Goal: Communication & Community: Answer question/provide support

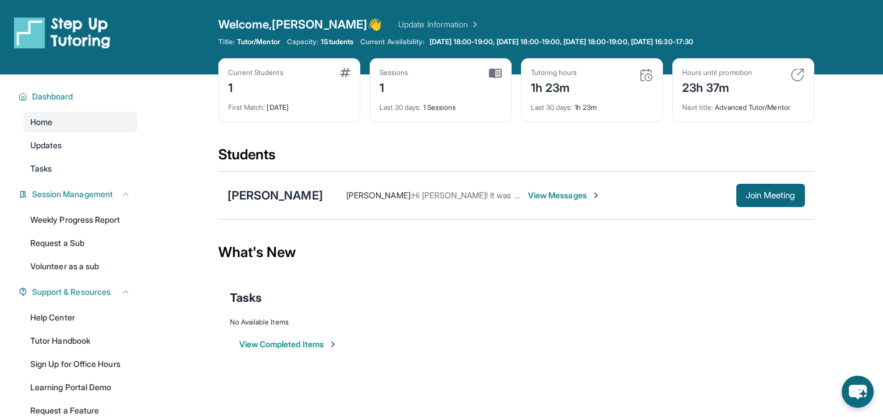
click at [530, 194] on span "View Messages" at bounding box center [564, 196] width 73 height 12
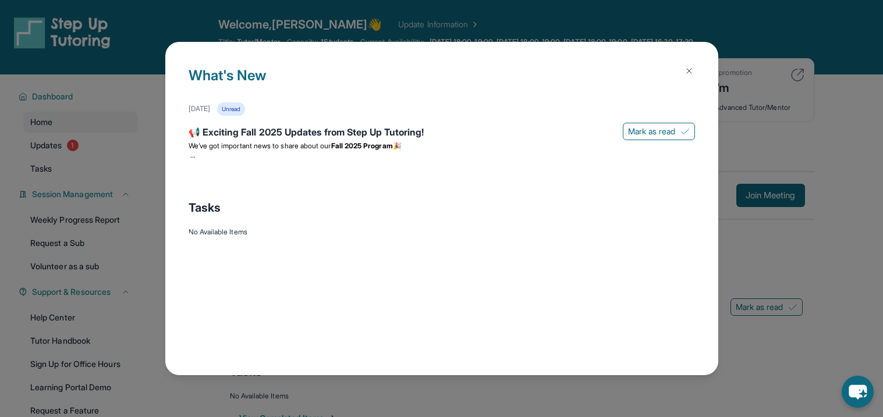
click at [693, 71] on button at bounding box center [688, 70] width 23 height 23
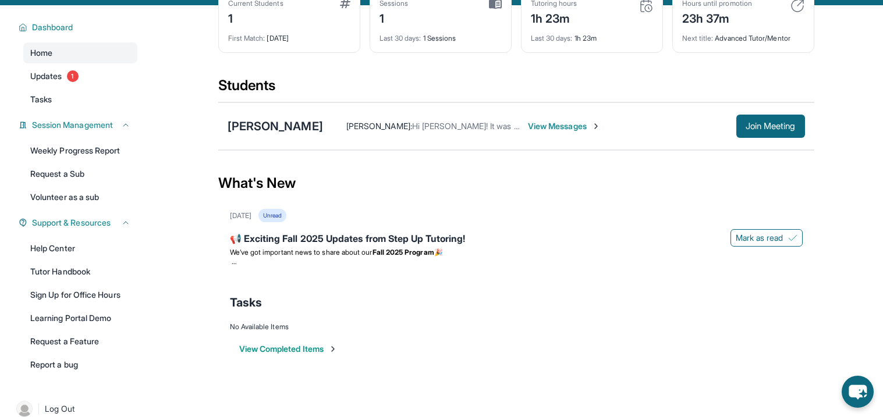
scroll to position [85, 0]
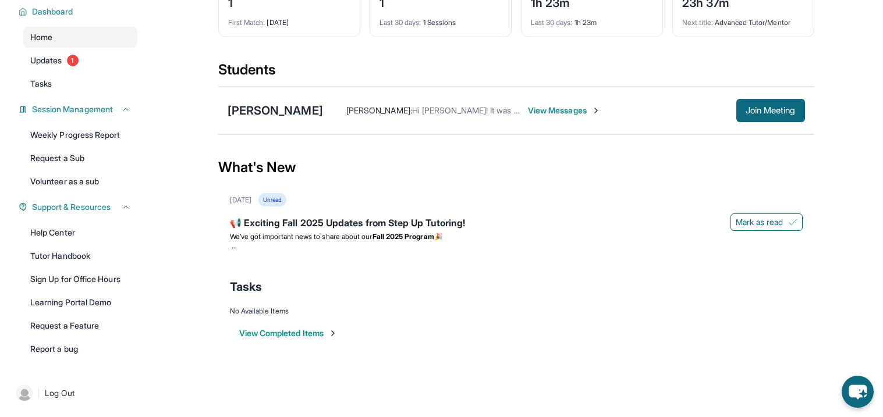
click at [296, 332] on button "View Completed Items" at bounding box center [288, 334] width 98 height 12
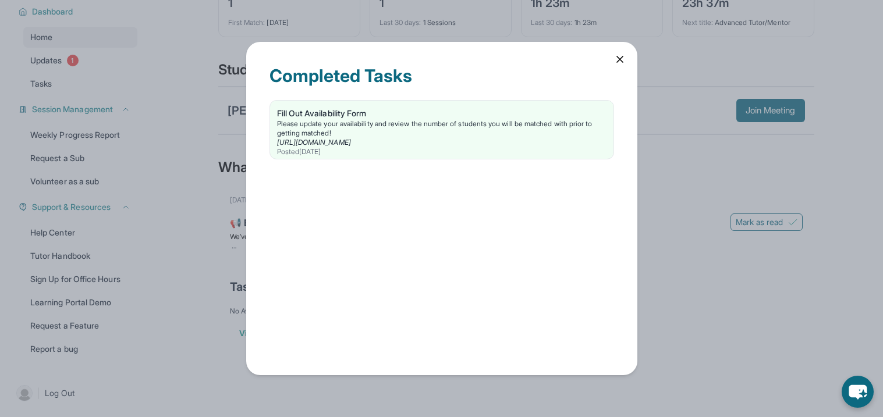
click at [628, 55] on div "Completed Tasks Fill Out Availability Form Please update your availability and …" at bounding box center [441, 209] width 391 height 334
click at [619, 56] on icon at bounding box center [620, 60] width 12 height 12
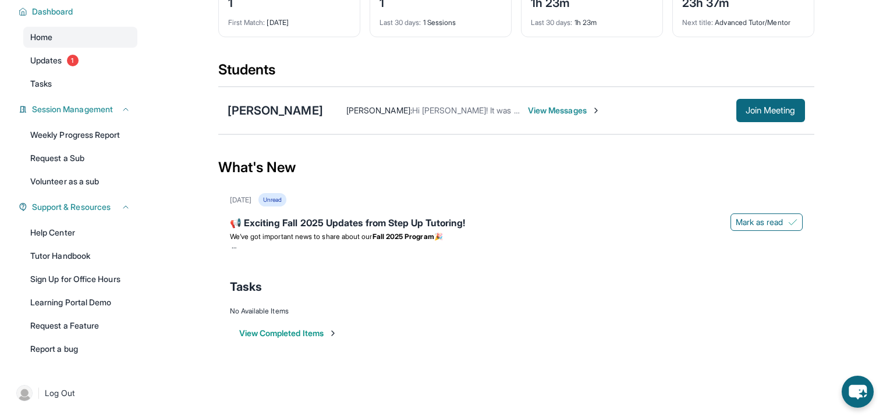
scroll to position [0, 0]
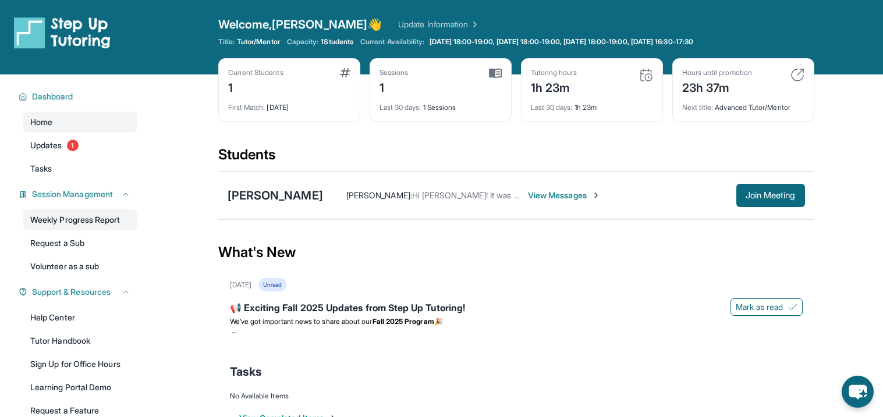
click at [96, 212] on link "Weekly Progress Report" at bounding box center [80, 220] width 114 height 21
click at [364, 175] on div "[PERSON_NAME]-Brafoh : Hi [PERSON_NAME]! It was a pleasure meeting you and [PER…" at bounding box center [516, 196] width 596 height 48
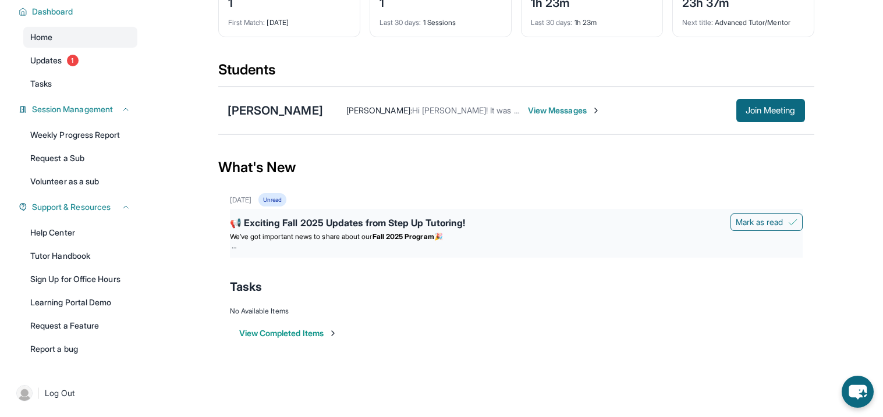
click at [344, 235] on span "We’ve got important news to share about our" at bounding box center [301, 236] width 143 height 9
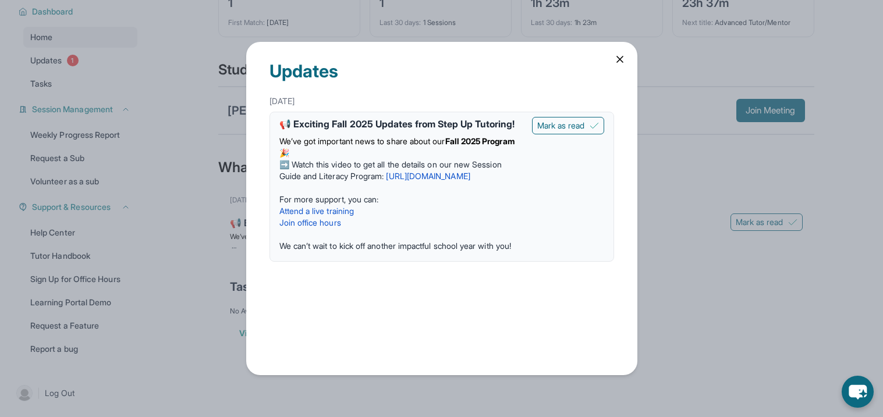
click at [403, 181] on link "[URL][DOMAIN_NAME]" at bounding box center [428, 176] width 84 height 10
